Goal: Navigation & Orientation: Find specific page/section

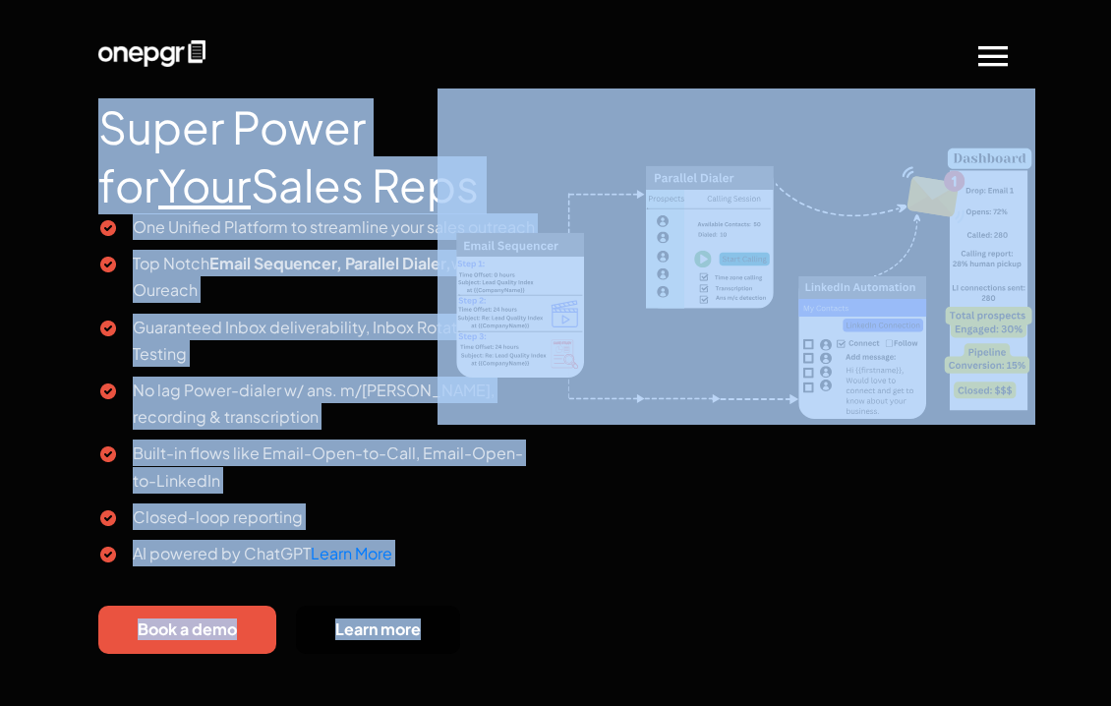
drag, startPoint x: 1108, startPoint y: 47, endPoint x: 1097, endPoint y: 148, distance: 101.0
click at [1097, 0] on body "About Us Product Email Sequencer Parallel Dialer LinkedIn Automation Video Pros…" at bounding box center [555, 0] width 1111 height 0
click at [1102, 89] on section "Super Power for Your Sales Reps One Unified Platform to streamline your sales o…" at bounding box center [555, 356] width 1111 height 713
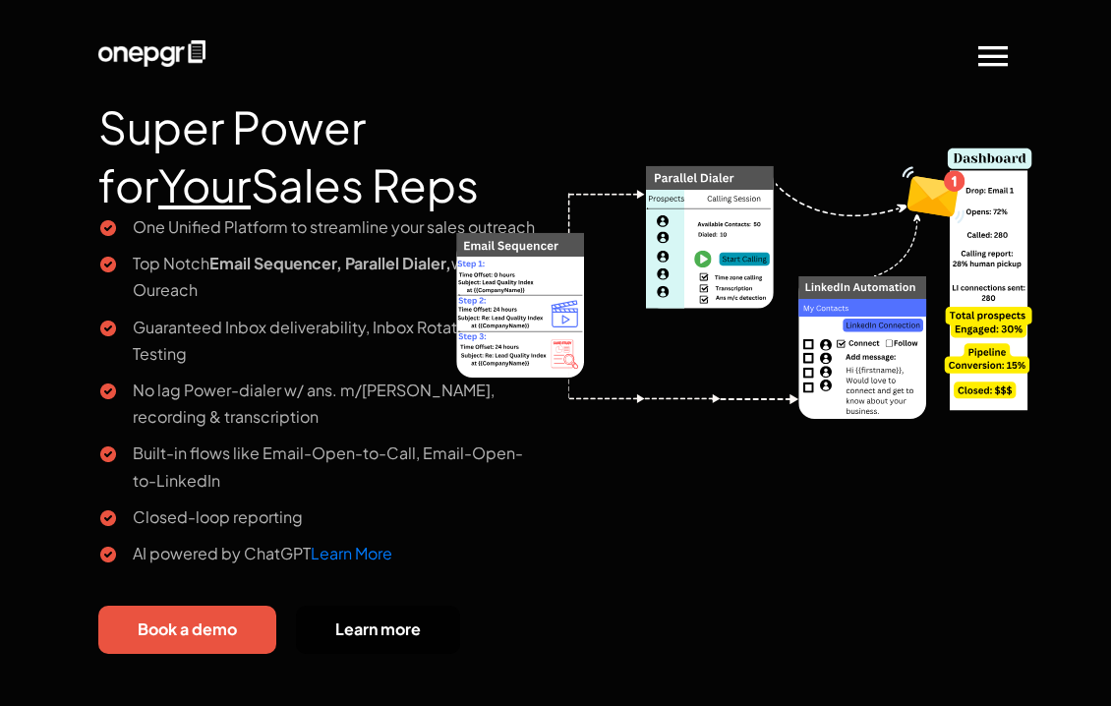
click at [981, 67] on span at bounding box center [993, 55] width 39 height 40
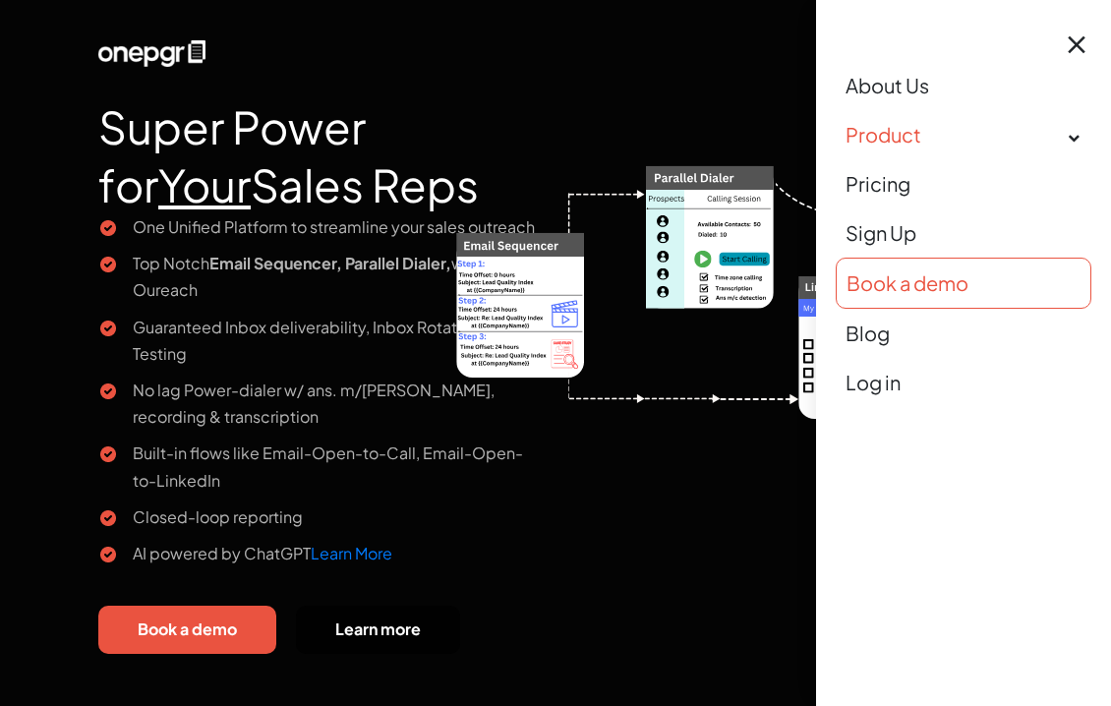
click at [897, 134] on link "Product" at bounding box center [964, 134] width 256 height 49
click at [897, 133] on link "Product" at bounding box center [964, 134] width 256 height 49
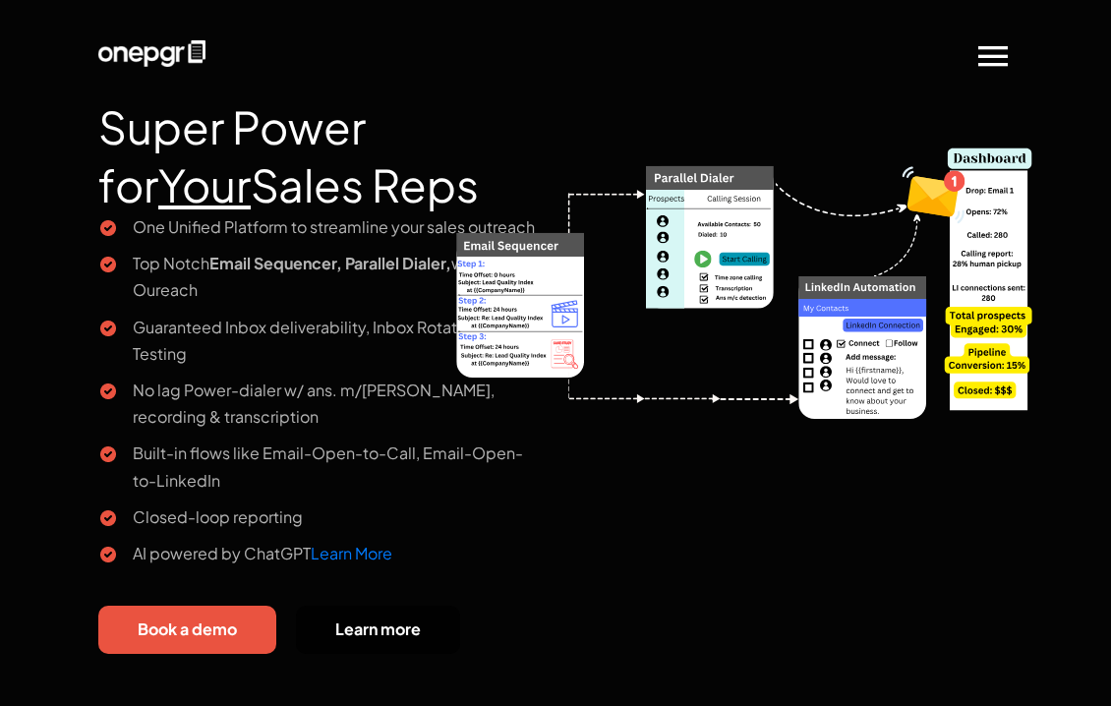
click at [992, 66] on span at bounding box center [993, 55] width 39 height 40
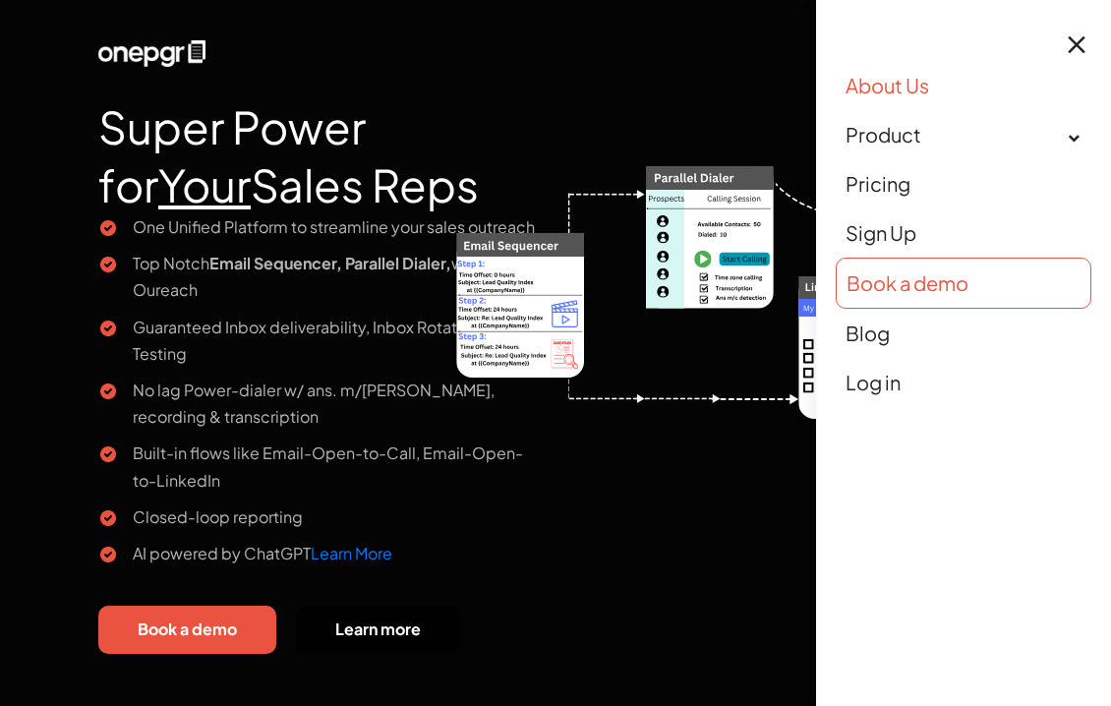
click at [932, 85] on link "About Us" at bounding box center [964, 85] width 256 height 49
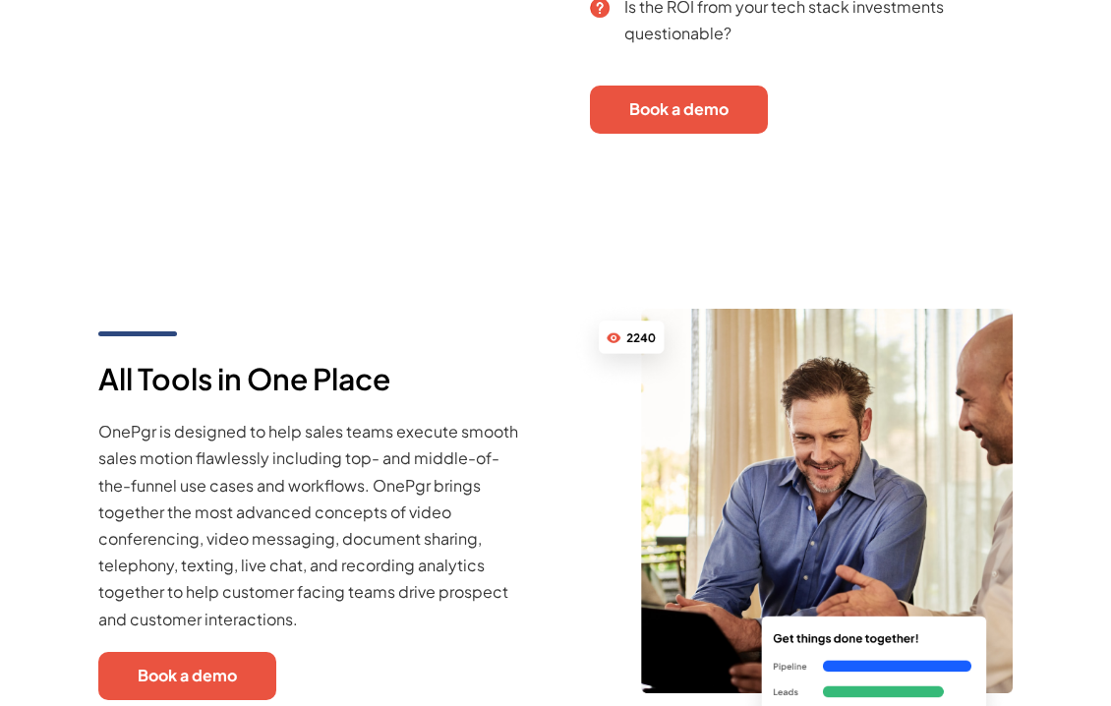
scroll to position [1351, 0]
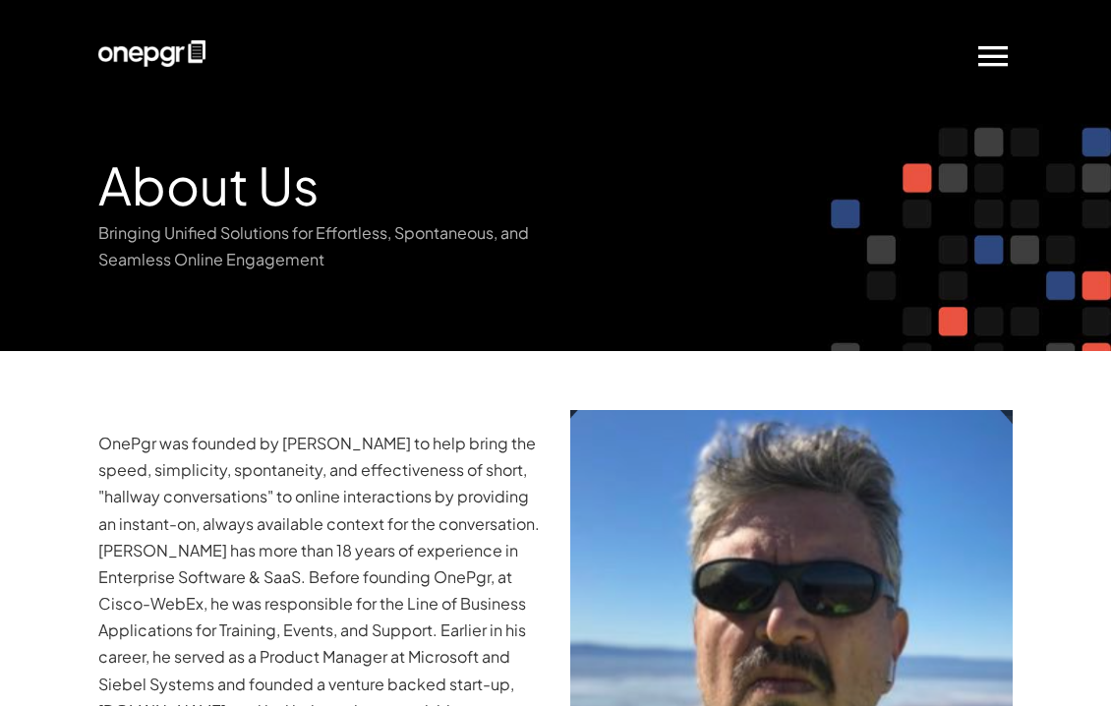
click at [989, 63] on span at bounding box center [993, 55] width 39 height 40
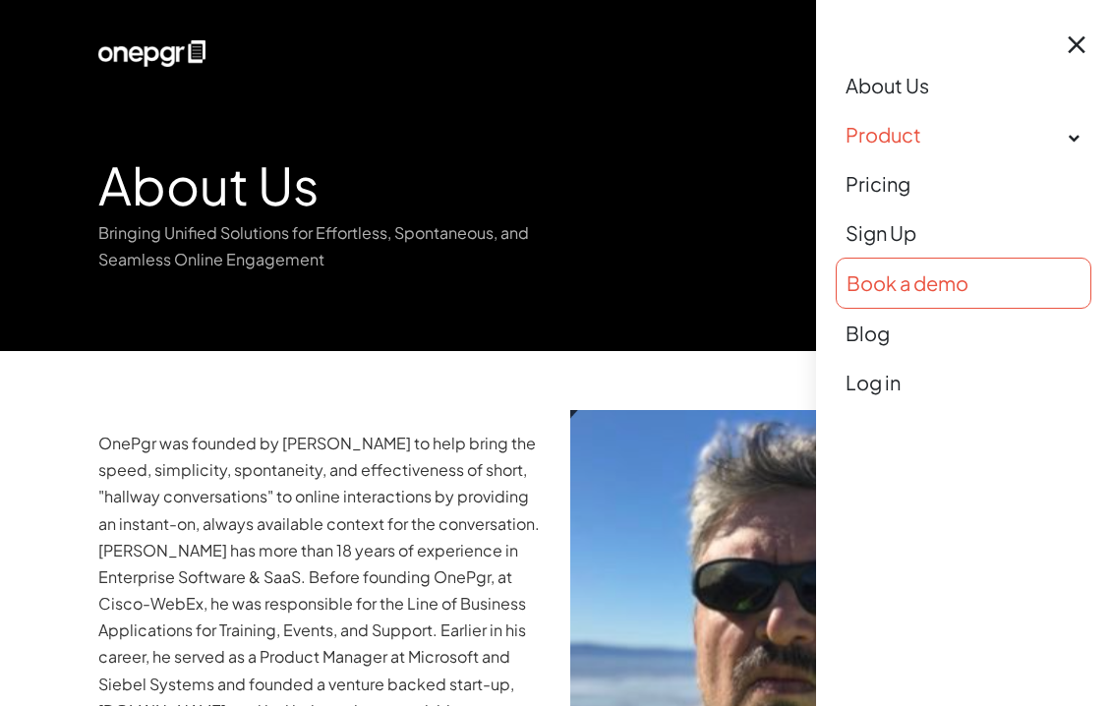
click at [873, 146] on link "Product" at bounding box center [964, 134] width 256 height 49
